Goal: Information Seeking & Learning: Learn about a topic

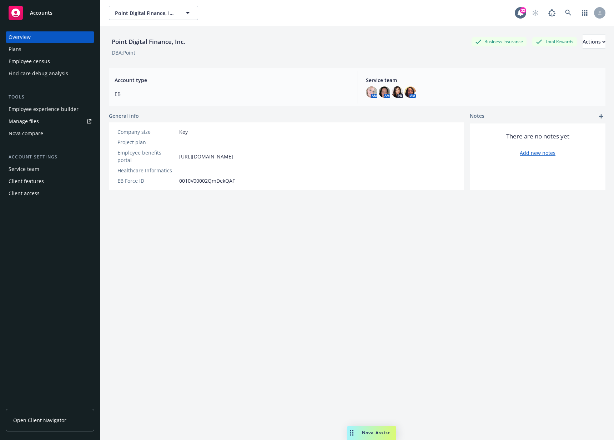
click at [207, 42] on div "Point Digital Finance, Inc. Business Insurance Total Rewards Actions" at bounding box center [357, 42] width 496 height 14
click at [40, 111] on div "Employee experience builder" at bounding box center [44, 108] width 70 height 11
click at [257, 39] on div "Point Digital Finance, Inc. Business Insurance Total Rewards Actions" at bounding box center [357, 42] width 496 height 14
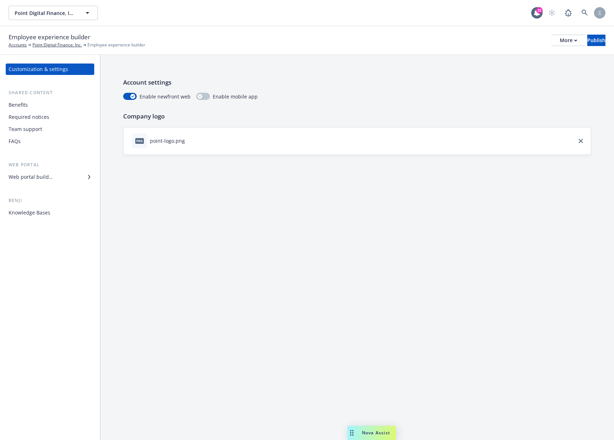
click at [37, 174] on div "Web portal builder" at bounding box center [31, 176] width 44 height 11
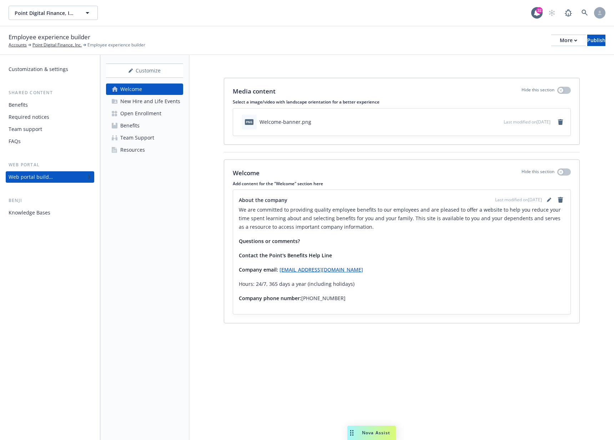
click at [158, 113] on div "Open Enrollment" at bounding box center [140, 113] width 41 height 11
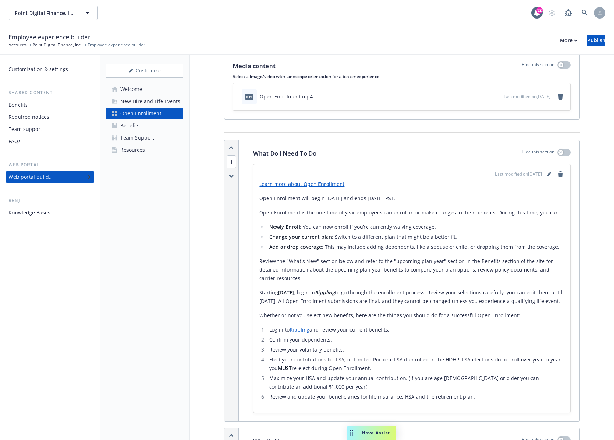
scroll to position [41, 0]
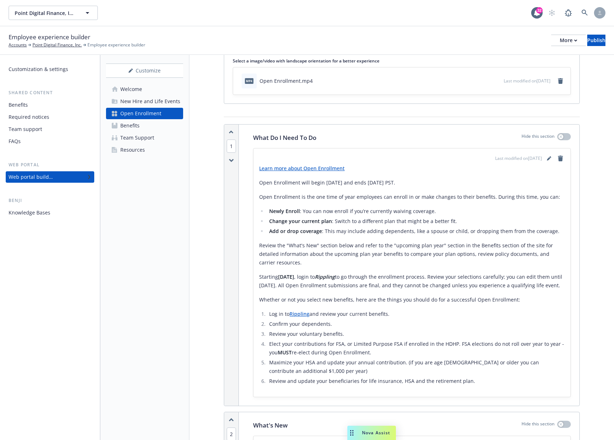
drag, startPoint x: 384, startPoint y: 188, endPoint x: 392, endPoint y: 186, distance: 8.5
click at [392, 186] on div "Learn more about Open Enrollment Open Enrollment will begin September 29th, 202…" at bounding box center [411, 274] width 305 height 221
click at [392, 186] on p "Open Enrollment will begin September 29th, 2025 and ends October 10th, 2025 PST." at bounding box center [411, 182] width 305 height 9
drag, startPoint x: 386, startPoint y: 185, endPoint x: 377, endPoint y: 184, distance: 9.7
click at [377, 184] on p "Open Enrollment will begin September 29th, 2025 and ends October 10th, 2025 PST." at bounding box center [411, 182] width 305 height 9
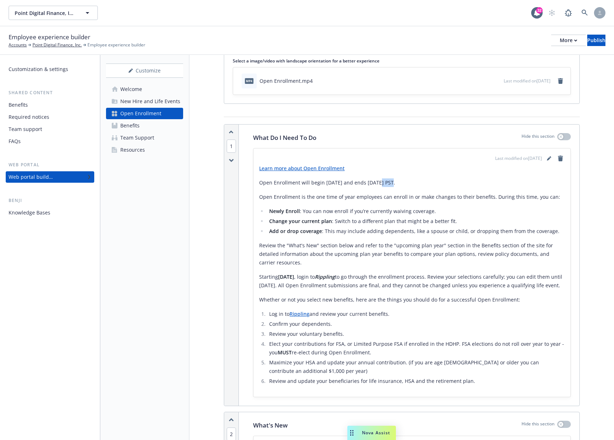
click at [377, 184] on p "Open Enrollment will begin September 29th, 2025 and ends October 10th, 2025 PST." at bounding box center [411, 182] width 305 height 9
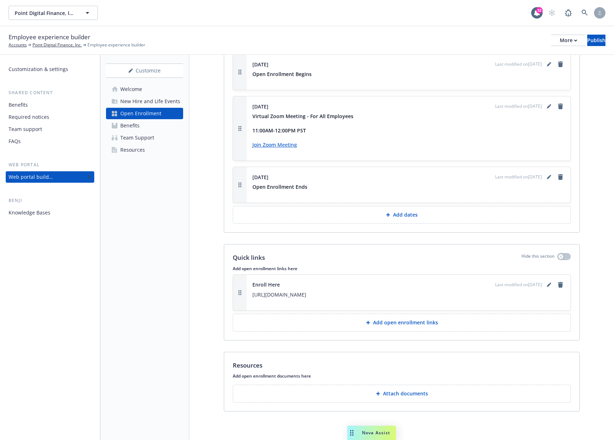
scroll to position [912, 0]
click at [162, 99] on div "New Hire and Life Events" at bounding box center [150, 101] width 60 height 11
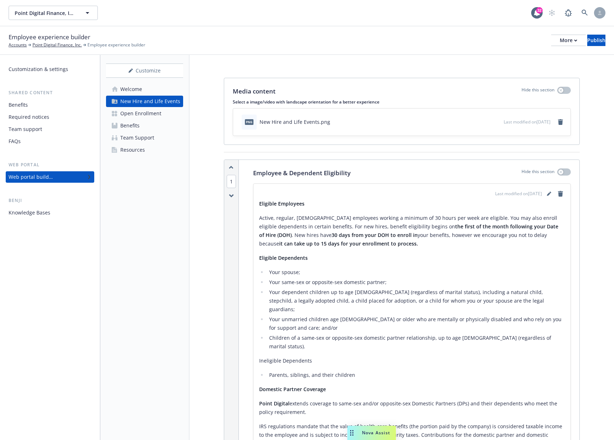
click at [159, 112] on div "Open Enrollment" at bounding box center [140, 113] width 41 height 11
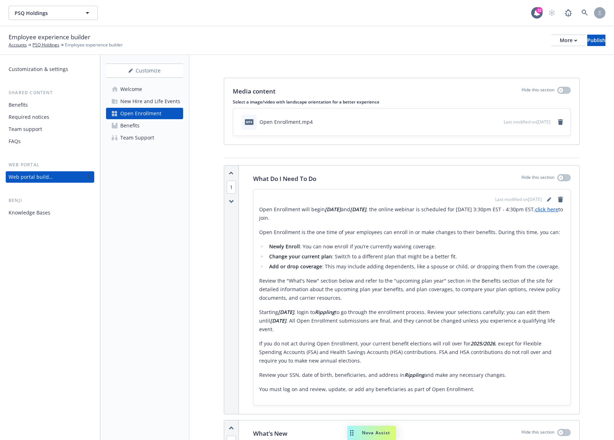
click at [336, 42] on div "Employee experience builder Accounts PSQ Holdings Employee experience builder M…" at bounding box center [307, 40] width 597 height 16
drag, startPoint x: 321, startPoint y: 209, endPoint x: 389, endPoint y: 212, distance: 67.1
click at [389, 212] on p "Open Enrollment will begin 09/03/2025 and 09/12/2025 , the online webinar is sc…" at bounding box center [411, 213] width 305 height 17
drag, startPoint x: 388, startPoint y: 208, endPoint x: 324, endPoint y: 208, distance: 63.9
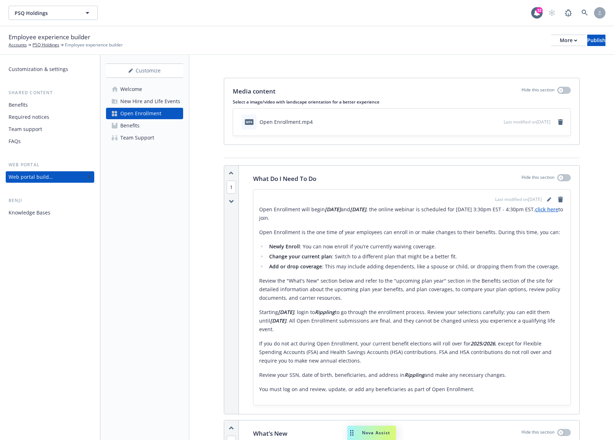
click at [324, 208] on p "Open Enrollment will begin 09/03/2025 and 09/12/2025 , the online webinar is sc…" at bounding box center [411, 213] width 305 height 17
click at [325, 208] on strong "09/03/2025" at bounding box center [333, 209] width 16 height 7
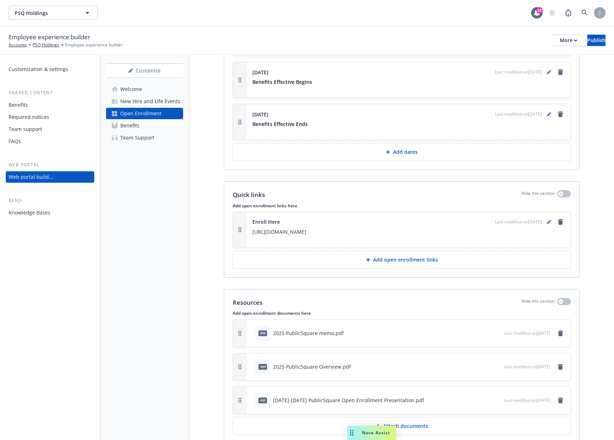
scroll to position [962, 0]
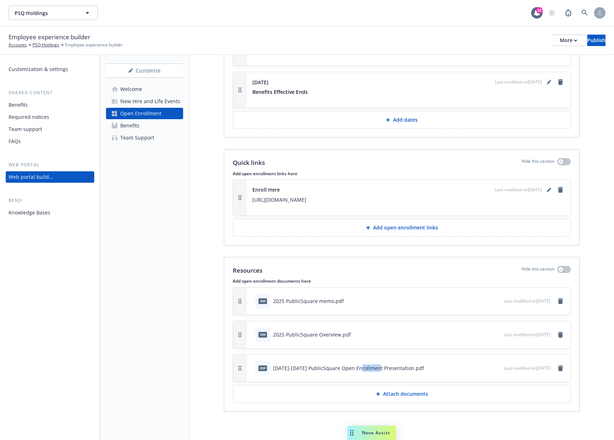
drag, startPoint x: 375, startPoint y: 368, endPoint x: 380, endPoint y: 368, distance: 5.0
click at [380, 368] on div "2025-2026 PublicSquare Open Enrollment Presentation.pdf" at bounding box center [348, 367] width 151 height 7
click at [487, 334] on div "pdf 2025 PublicSquare Overview.pdf" at bounding box center [377, 335] width 251 height 16
click at [493, 335] on icon "preview file" at bounding box center [496, 333] width 6 height 5
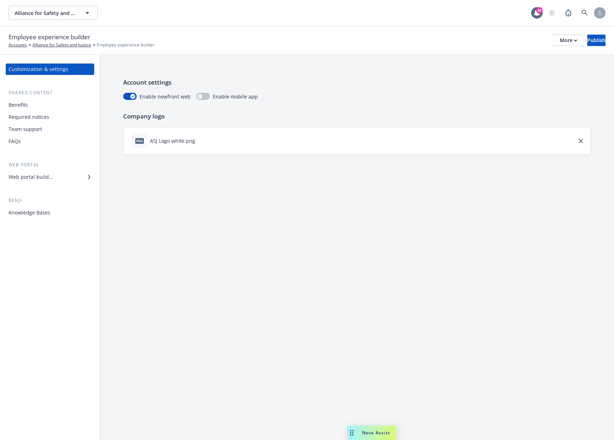
click at [61, 180] on div "Web portal builder" at bounding box center [50, 176] width 83 height 11
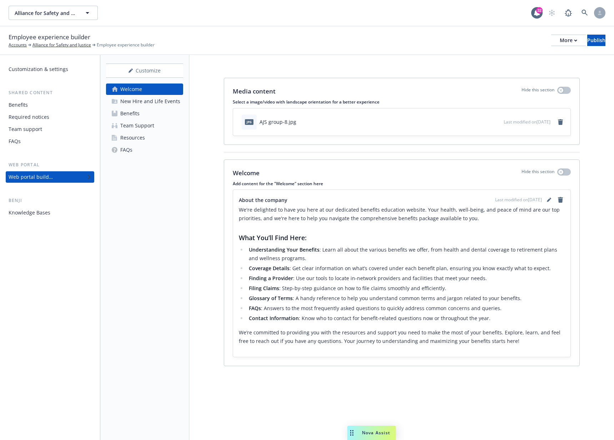
click at [157, 113] on link "Benefits" at bounding box center [144, 113] width 77 height 11
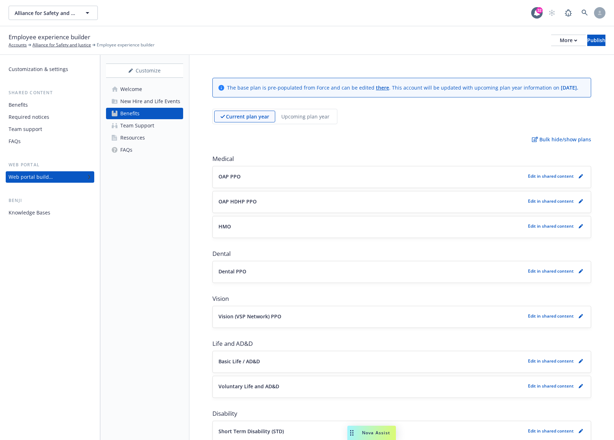
click at [257, 38] on div "Employee experience builder Accounts Alliance for Safety and Justice Employee e…" at bounding box center [307, 40] width 597 height 16
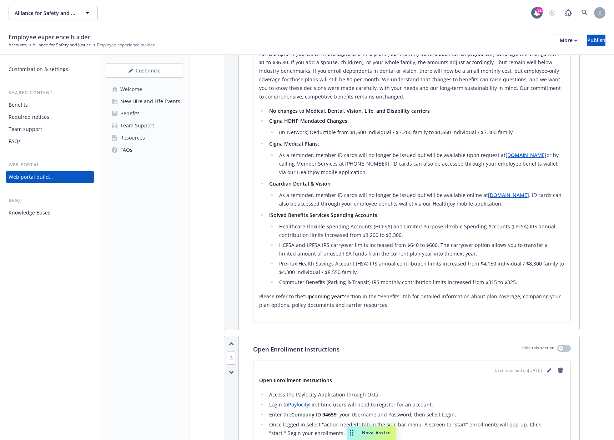
scroll to position [1677, 0]
